Goal: Information Seeking & Learning: Learn about a topic

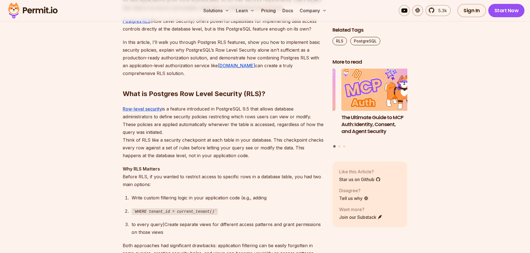
drag, startPoint x: 177, startPoint y: 129, endPoint x: 291, endPoint y: 95, distance: 119.7
click at [267, 121] on p "Row-level security is a feature introduced in PostgreSQL 9.5 that allows databa…" at bounding box center [223, 132] width 201 height 55
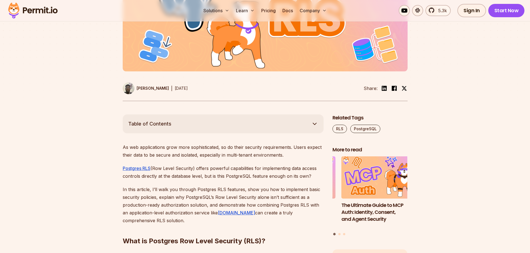
scroll to position [278, 0]
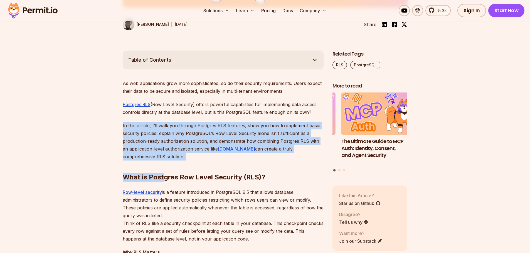
drag, startPoint x: 125, startPoint y: 130, endPoint x: 164, endPoint y: 160, distance: 49.0
click at [164, 160] on h2 "What is Postgres Row Level Security (RLS)?" at bounding box center [223, 166] width 201 height 31
drag, startPoint x: 148, startPoint y: 146, endPoint x: 117, endPoint y: 118, distance: 41.8
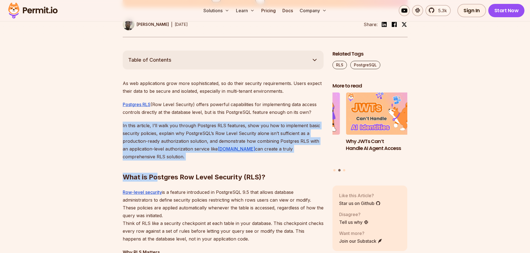
drag, startPoint x: 126, startPoint y: 130, endPoint x: 156, endPoint y: 159, distance: 41.1
click at [156, 159] on h2 "What is Postgres Row Level Security (RLS)?" at bounding box center [223, 166] width 201 height 31
drag, startPoint x: 146, startPoint y: 146, endPoint x: 131, endPoint y: 128, distance: 23.7
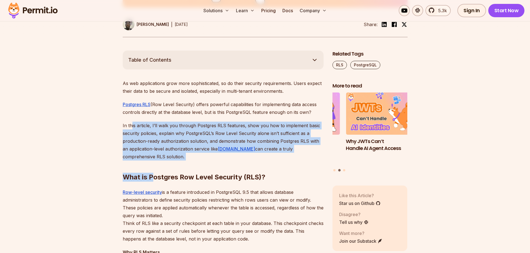
click at [131, 128] on p "In this article, I’ll walk you through Postgres RLS features, show you how to i…" at bounding box center [223, 141] width 201 height 39
drag, startPoint x: 122, startPoint y: 123, endPoint x: 145, endPoint y: 154, distance: 38.5
click at [145, 154] on p "In this article, I’ll walk you through Postgres RLS features, show you how to i…" at bounding box center [223, 141] width 201 height 39
drag, startPoint x: 148, startPoint y: 155, endPoint x: 127, endPoint y: 127, distance: 34.8
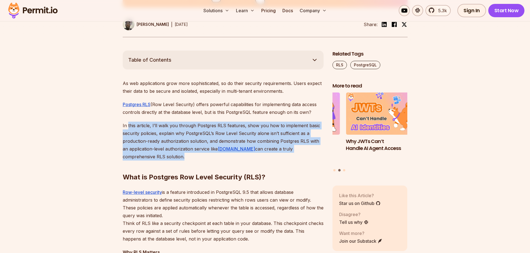
click at [127, 127] on p "In this article, I’ll walk you through Postgres RLS features, show you how to i…" at bounding box center [223, 141] width 201 height 39
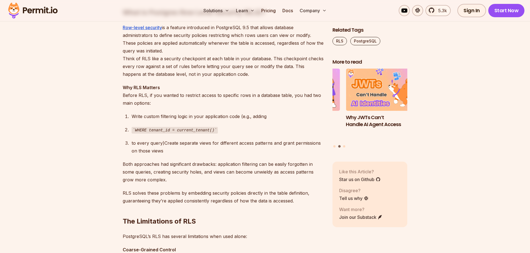
scroll to position [445, 0]
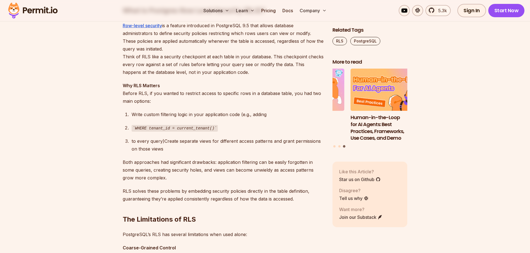
drag, startPoint x: 166, startPoint y: 149, endPoint x: 132, endPoint y: 142, distance: 34.9
click at [132, 142] on div "to every query)Create separate views for different access patterns and grant pe…" at bounding box center [228, 145] width 192 height 16
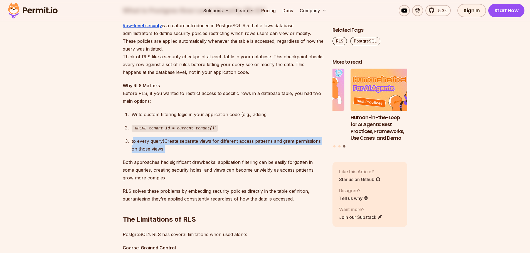
drag, startPoint x: 132, startPoint y: 142, endPoint x: 163, endPoint y: 148, distance: 32.4
click at [163, 148] on div "to every query)Create separate views for different access patterns and grant pe…" at bounding box center [228, 145] width 192 height 16
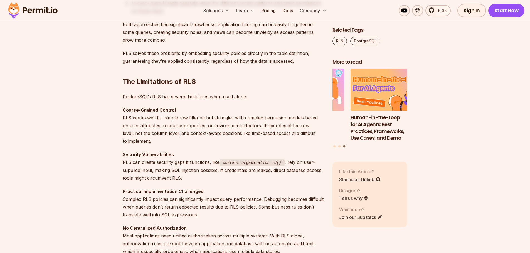
scroll to position [584, 0]
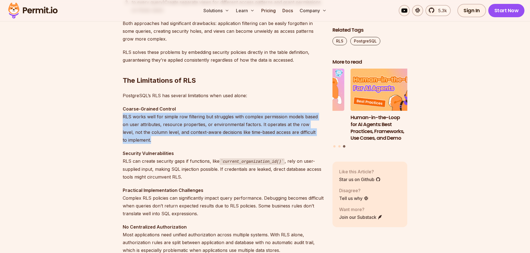
drag, startPoint x: 155, startPoint y: 139, endPoint x: 116, endPoint y: 120, distance: 43.5
drag, startPoint x: 116, startPoint y: 120, endPoint x: 150, endPoint y: 139, distance: 38.5
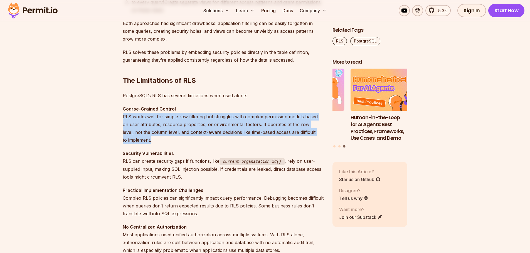
click at [150, 139] on p "Coarse-Grained Control RLS works well for simple row filtering but struggles wi…" at bounding box center [223, 124] width 201 height 39
drag, startPoint x: 150, startPoint y: 139, endPoint x: 122, endPoint y: 115, distance: 36.5
drag, startPoint x: 122, startPoint y: 115, endPoint x: 152, endPoint y: 138, distance: 37.3
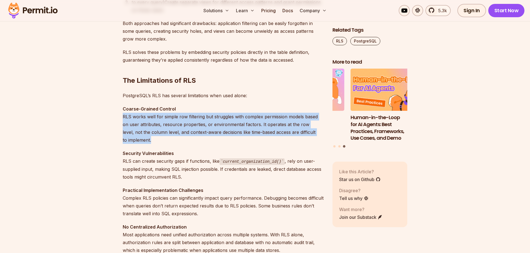
click at [152, 138] on p "Coarse-Grained Control RLS works well for simple row filtering but struggles wi…" at bounding box center [223, 124] width 201 height 39
drag, startPoint x: 152, startPoint y: 138, endPoint x: 129, endPoint y: 118, distance: 30.1
click at [129, 118] on p "Coarse-Grained Control RLS works well for simple row filtering but struggles wi…" at bounding box center [223, 124] width 201 height 39
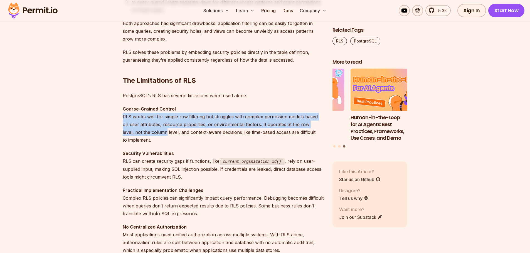
drag, startPoint x: 129, startPoint y: 118, endPoint x: 152, endPoint y: 137, distance: 29.6
click at [152, 137] on p "Coarse-Grained Control RLS works well for simple row filtering but struggles wi…" at bounding box center [223, 124] width 201 height 39
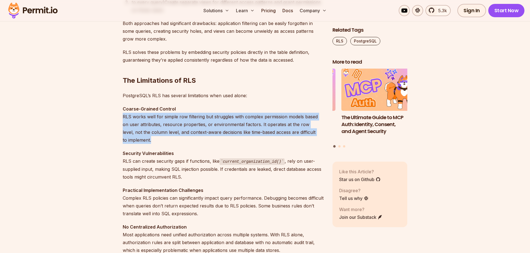
click at [152, 137] on p "Coarse-Grained Control RLS works well for simple row filtering but struggles wi…" at bounding box center [223, 124] width 201 height 39
drag, startPoint x: 152, startPoint y: 137, endPoint x: 120, endPoint y: 116, distance: 37.4
drag, startPoint x: 120, startPoint y: 116, endPoint x: 144, endPoint y: 137, distance: 30.9
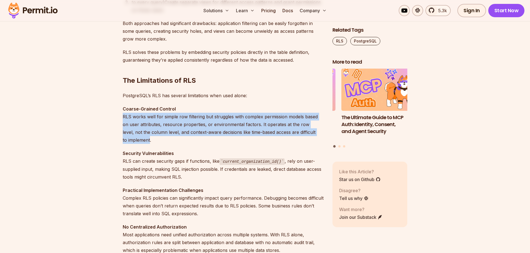
click at [144, 137] on p "Coarse-Grained Control RLS works well for simple row filtering but struggles wi…" at bounding box center [223, 124] width 201 height 39
drag, startPoint x: 144, startPoint y: 137, endPoint x: 113, endPoint y: 115, distance: 37.3
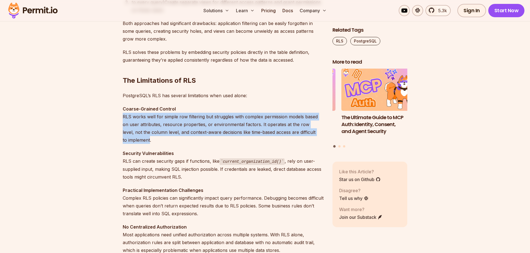
drag, startPoint x: 113, startPoint y: 115, endPoint x: 146, endPoint y: 139, distance: 41.1
click at [146, 139] on p "Coarse-Grained Control RLS works well for simple row filtering but struggles wi…" at bounding box center [223, 124] width 201 height 39
drag, startPoint x: 146, startPoint y: 139, endPoint x: 120, endPoint y: 117, distance: 35.1
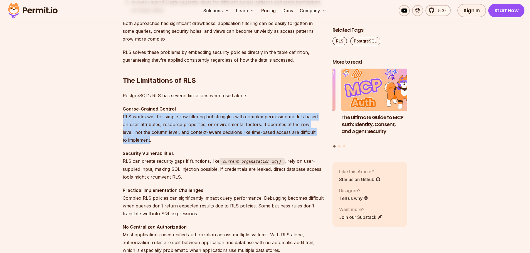
drag, startPoint x: 120, startPoint y: 117, endPoint x: 153, endPoint y: 140, distance: 40.6
click at [153, 140] on p "Coarse-Grained Control RLS works well for simple row filtering but struggles wi…" at bounding box center [223, 124] width 201 height 39
drag, startPoint x: 153, startPoint y: 140, endPoint x: 111, endPoint y: 114, distance: 49.7
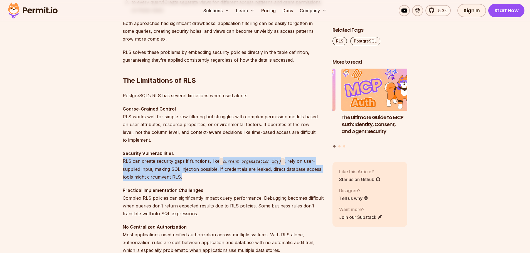
drag, startPoint x: 123, startPoint y: 161, endPoint x: 179, endPoint y: 178, distance: 58.7
click at [179, 178] on p "Security Vulnerabilities RLS can create security gaps if functions, like curren…" at bounding box center [223, 165] width 201 height 31
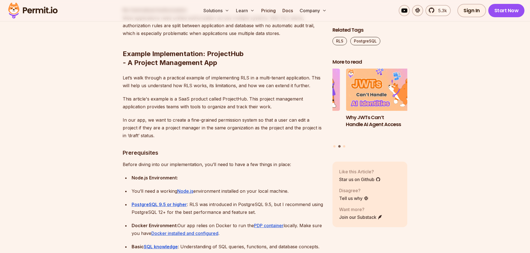
scroll to position [807, 0]
